Goal: Information Seeking & Learning: Learn about a topic

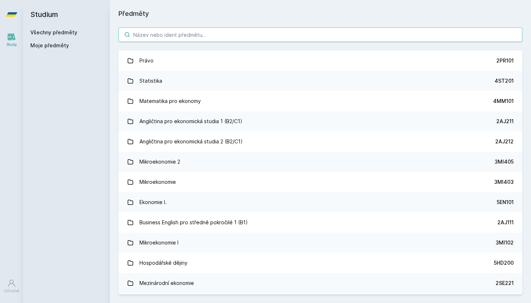
click at [197, 36] on input "search" at bounding box center [321, 34] width 404 height 14
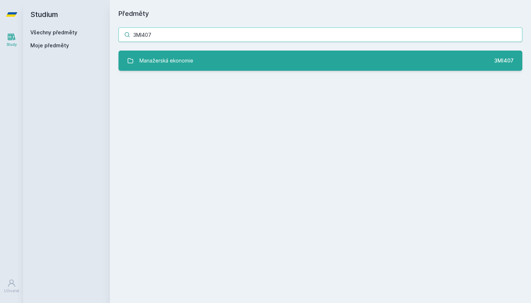
type input "3MI407"
click at [237, 65] on link "Manažerská ekonomie 3MI407" at bounding box center [321, 61] width 404 height 20
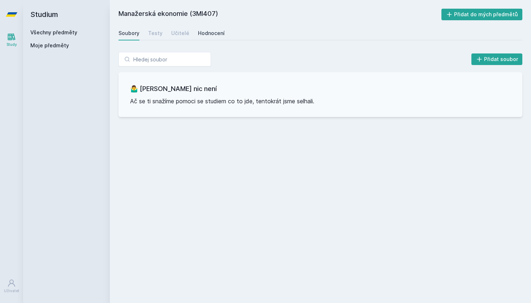
click at [209, 38] on link "Hodnocení" at bounding box center [211, 33] width 27 height 14
click at [179, 33] on div "Učitelé" at bounding box center [180, 33] width 18 height 7
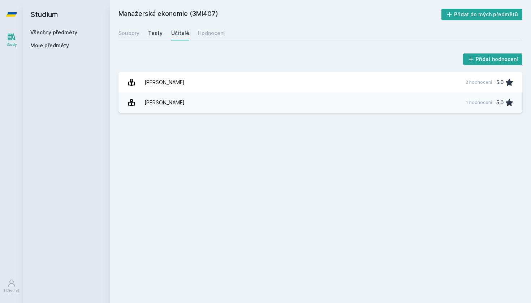
click at [157, 32] on div "Testy" at bounding box center [155, 33] width 14 height 7
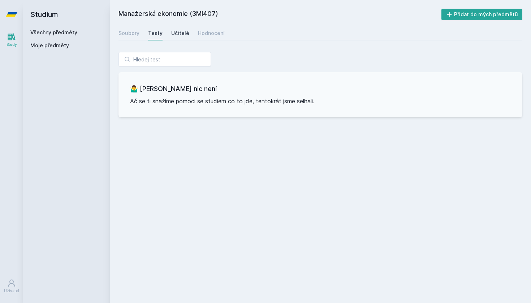
click at [176, 32] on div "Učitelé" at bounding box center [180, 33] width 18 height 7
